Goal: Task Accomplishment & Management: Use online tool/utility

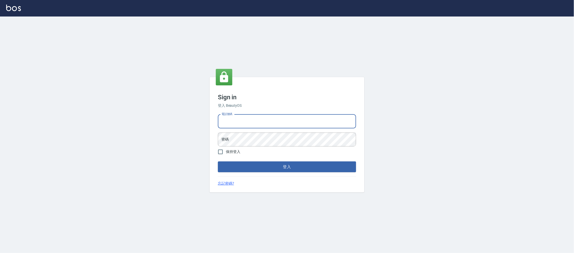
click at [246, 124] on input "電話號碼" at bounding box center [287, 122] width 138 height 14
type input "0223682278"
click at [218, 162] on button "登入" at bounding box center [287, 167] width 138 height 11
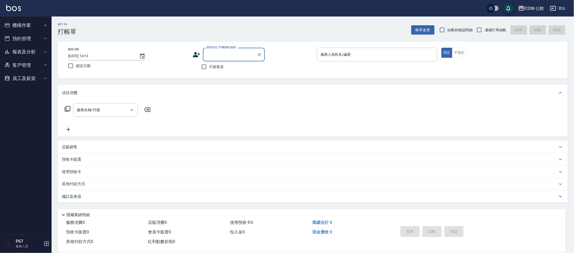
click at [29, 27] on button "櫃檯作業" at bounding box center [25, 25] width 47 height 13
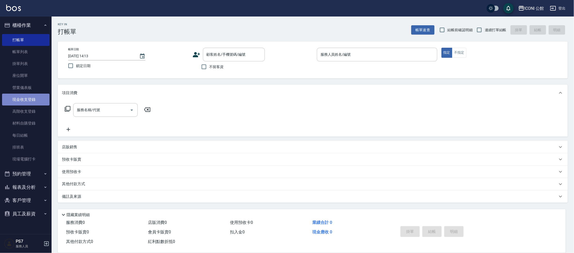
click at [32, 101] on link "現金收支登錄" at bounding box center [25, 100] width 47 height 12
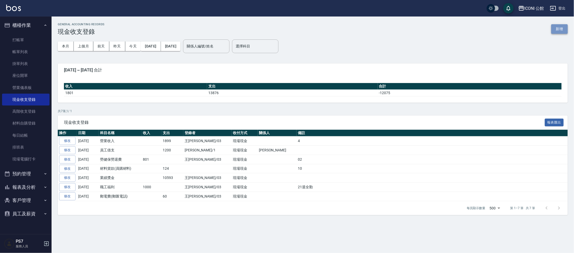
click at [561, 28] on button "新增" at bounding box center [560, 29] width 17 height 10
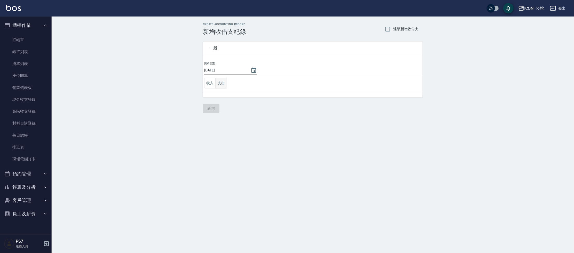
click at [224, 84] on button "支出" at bounding box center [222, 83] width 12 height 11
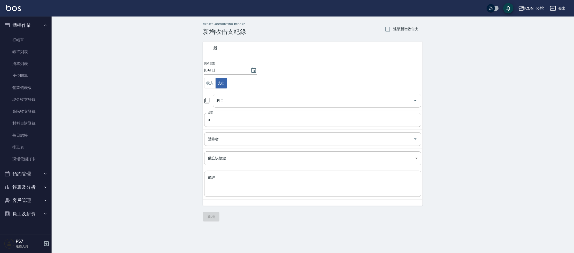
click at [207, 102] on icon at bounding box center [207, 101] width 6 height 6
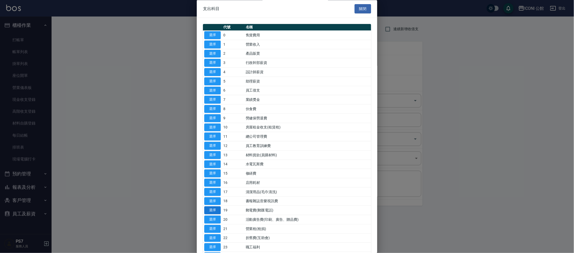
click at [215, 208] on button "選擇" at bounding box center [212, 211] width 17 height 8
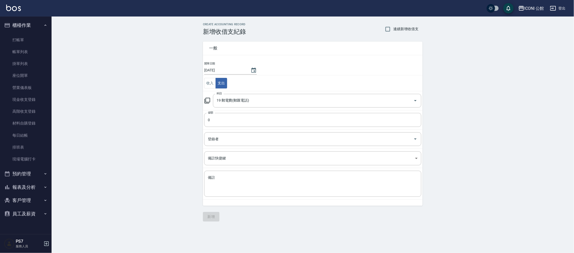
type input "19 郵電費(郵匯電話)"
click at [231, 123] on input "0" at bounding box center [312, 120] width 217 height 14
type input "60"
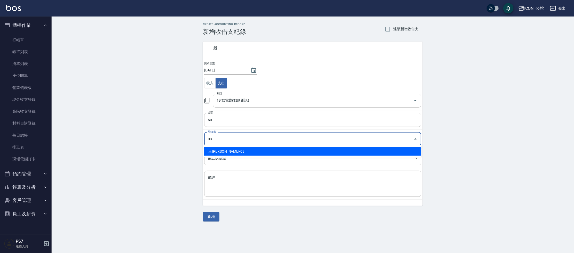
type input "王[PERSON_NAME]-03"
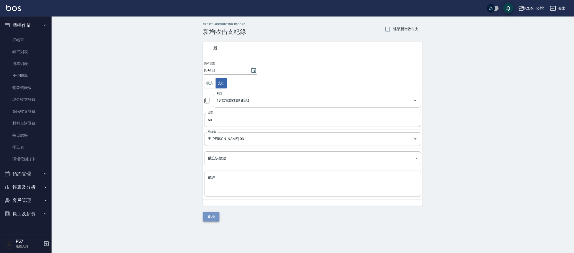
click at [210, 218] on button "新增" at bounding box center [211, 217] width 17 height 10
